Goal: Task Accomplishment & Management: Manage account settings

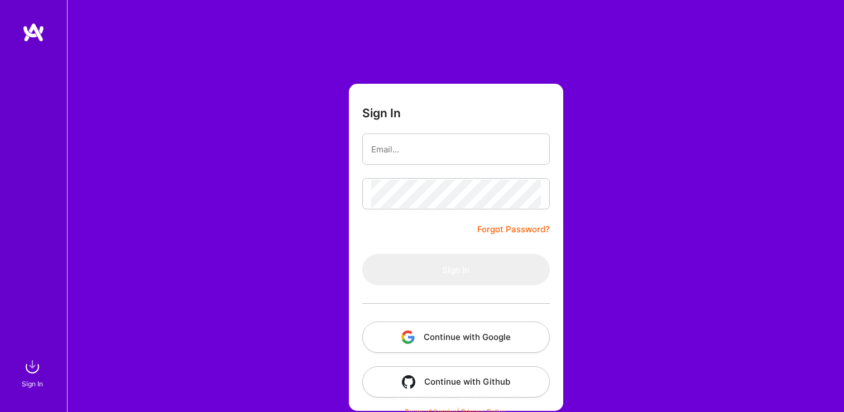
click at [440, 334] on button "Continue with Google" at bounding box center [456, 336] width 188 height 31
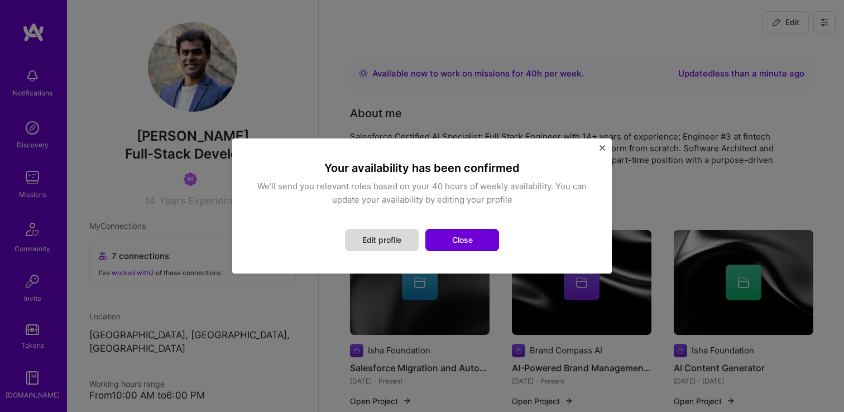
click at [373, 239] on button "Edit profile" at bounding box center [382, 240] width 74 height 22
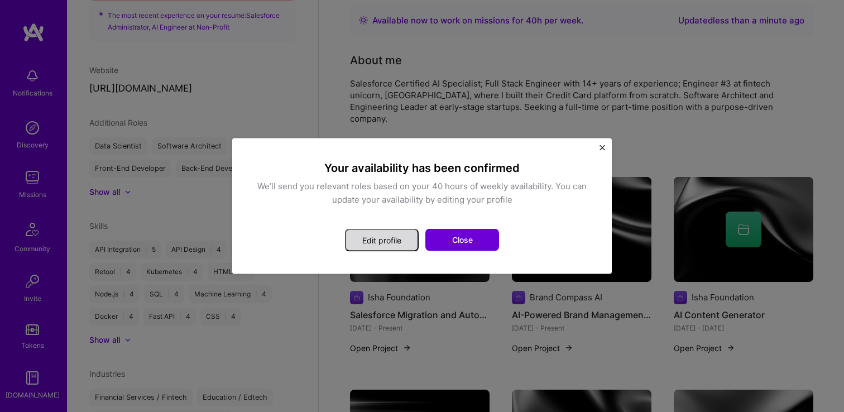
select select "US"
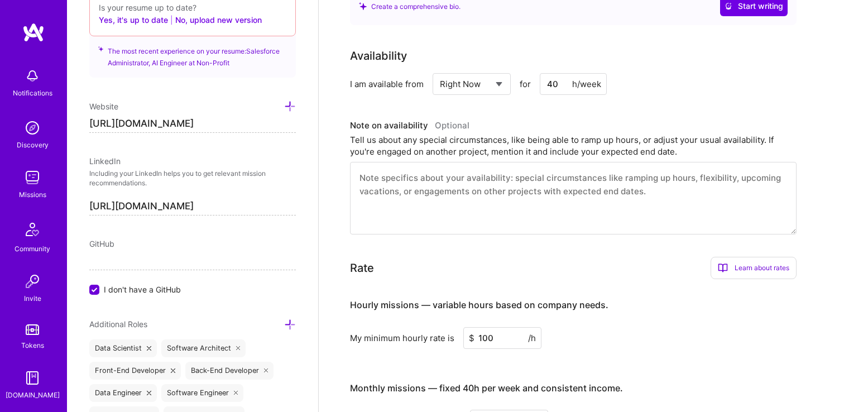
scroll to position [188, 0]
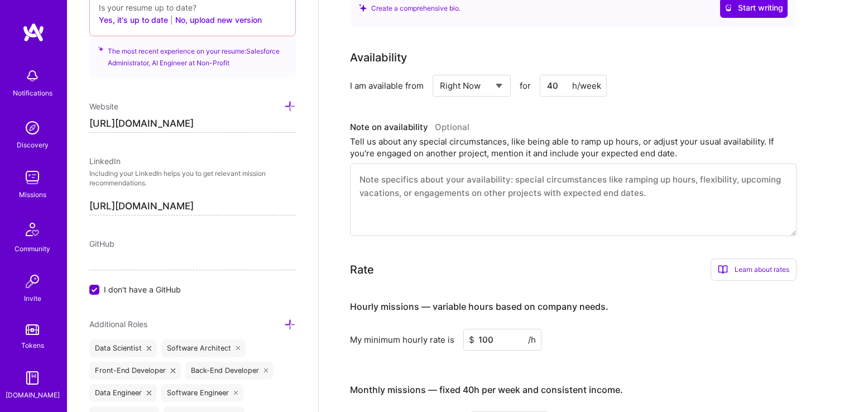
click at [485, 83] on select "Select... Right Now Future Date Not Available" at bounding box center [472, 85] width 64 height 28
select select "Not Available"
click at [440, 71] on select "Select... Right Now Future Date Not Available" at bounding box center [472, 85] width 64 height 28
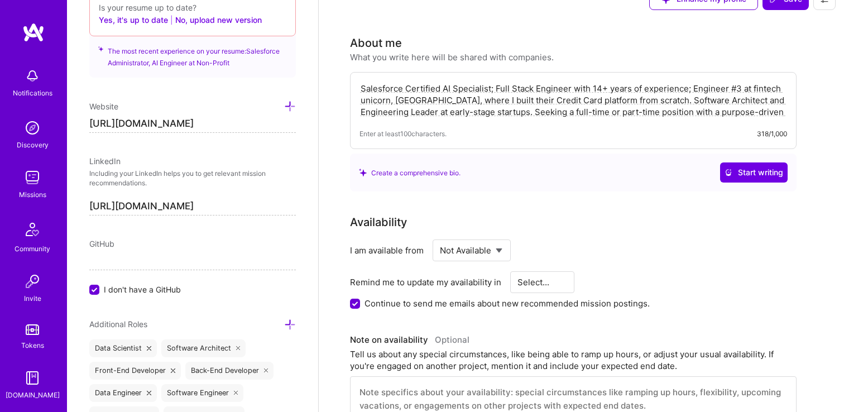
scroll to position [0, 0]
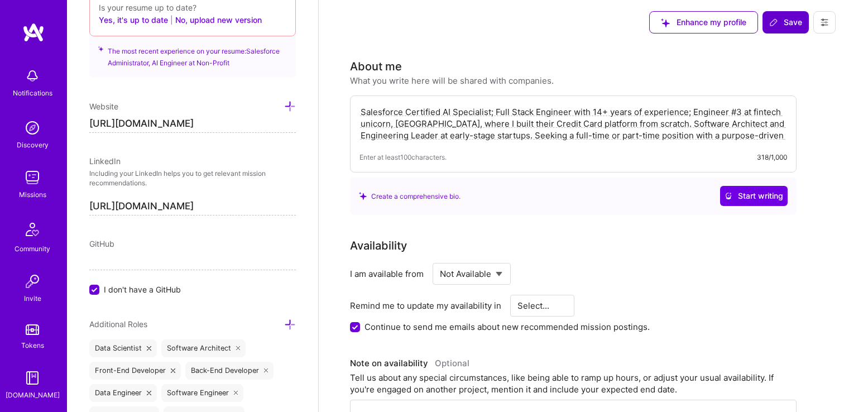
click at [783, 15] on button "Save" at bounding box center [785, 22] width 46 height 22
select select "1 Month"
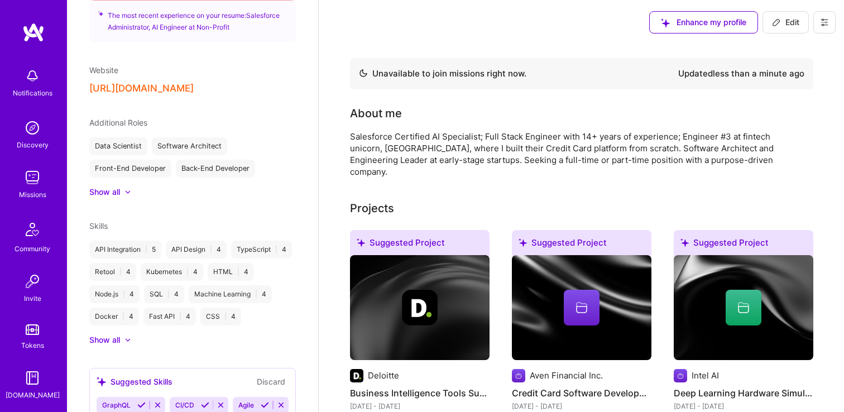
scroll to position [518, 0]
